Goal: Task Accomplishment & Management: Use online tool/utility

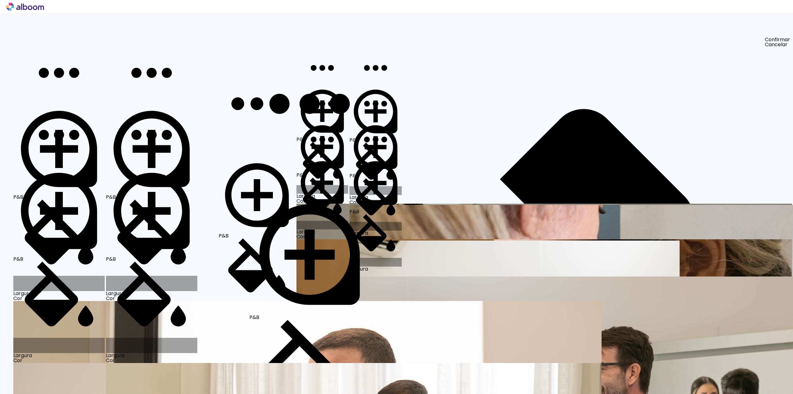
drag, startPoint x: 548, startPoint y: 372, endPoint x: 420, endPoint y: 281, distance: 157.0
click at [420, 281] on quentale-workspace at bounding box center [396, 197] width 793 height 394
